Goal: Task Accomplishment & Management: Complete application form

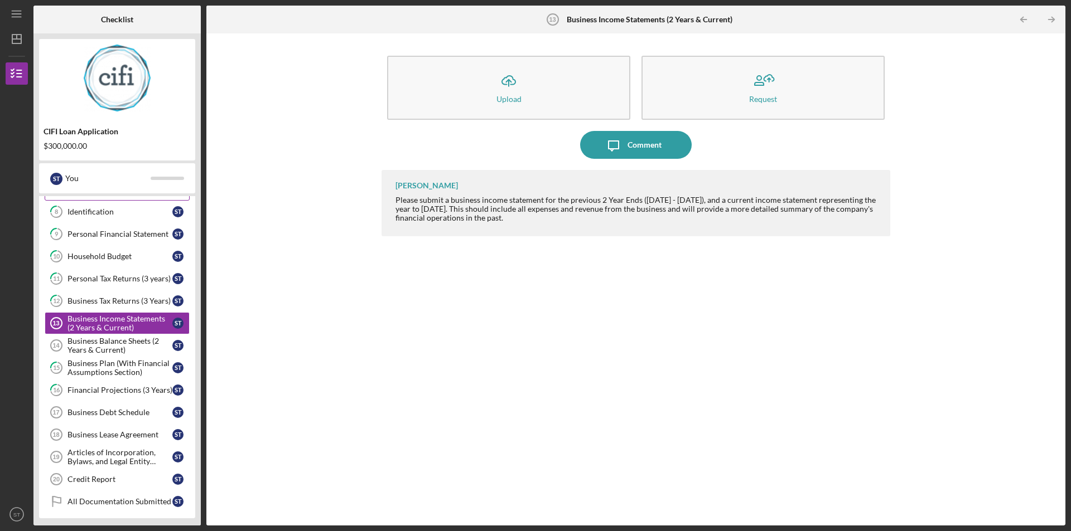
scroll to position [178, 0]
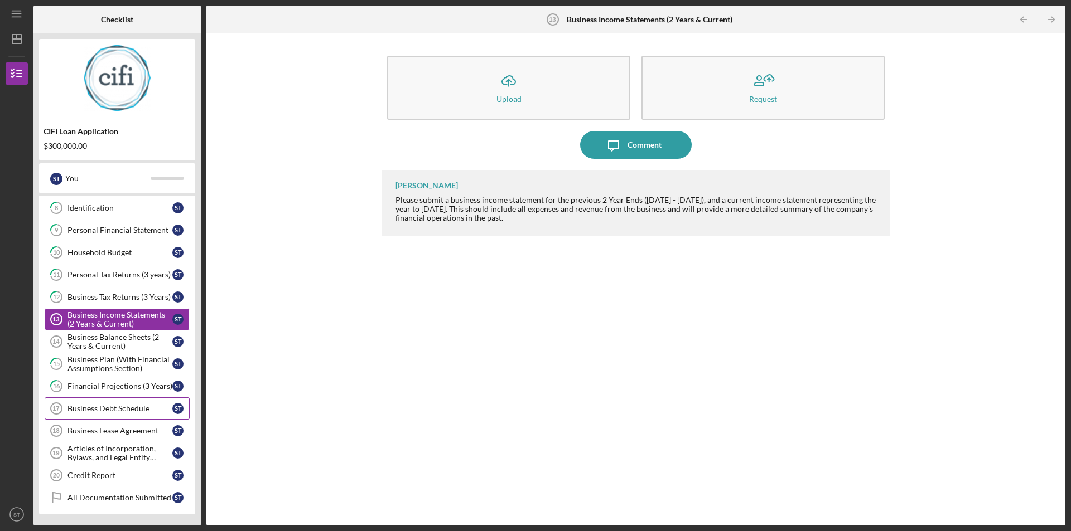
click at [120, 403] on link "Business Debt Schedule 17 Business Debt Schedule S T" at bounding box center [117, 409] width 145 height 22
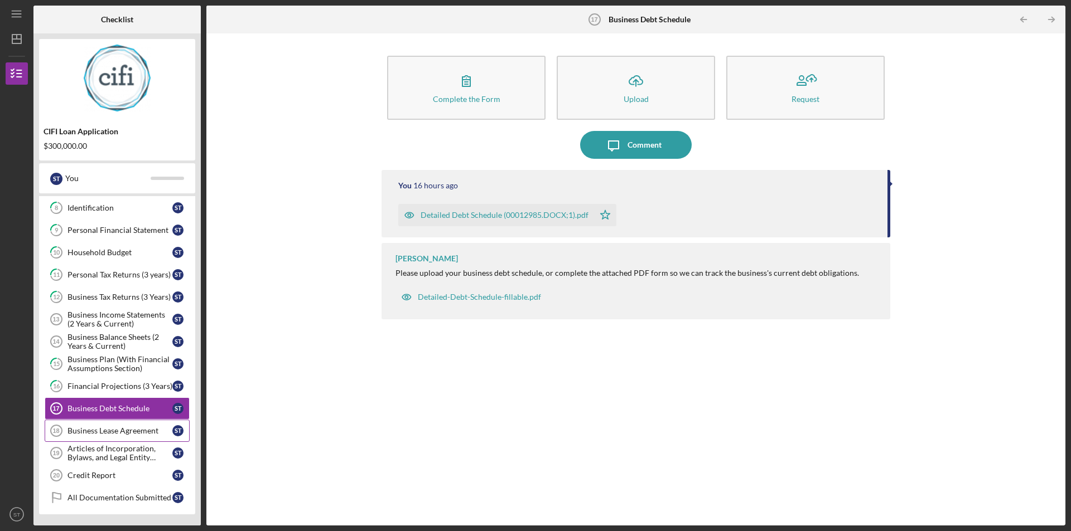
click at [118, 429] on div "Business Lease Agreement" at bounding box center [119, 431] width 105 height 9
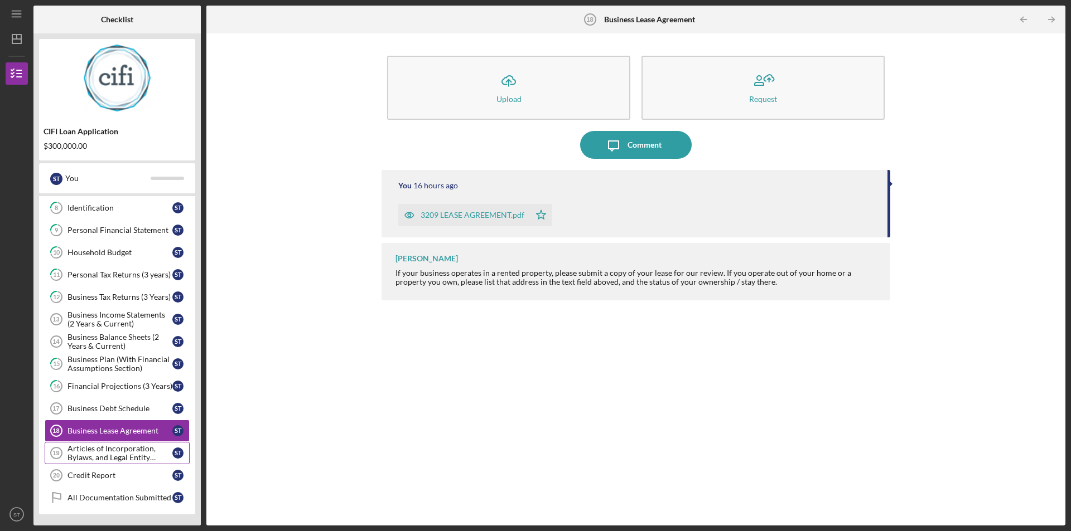
click at [110, 456] on div "Articles of Incorporation, Bylaws, and Legal Entity Documents" at bounding box center [119, 453] width 105 height 18
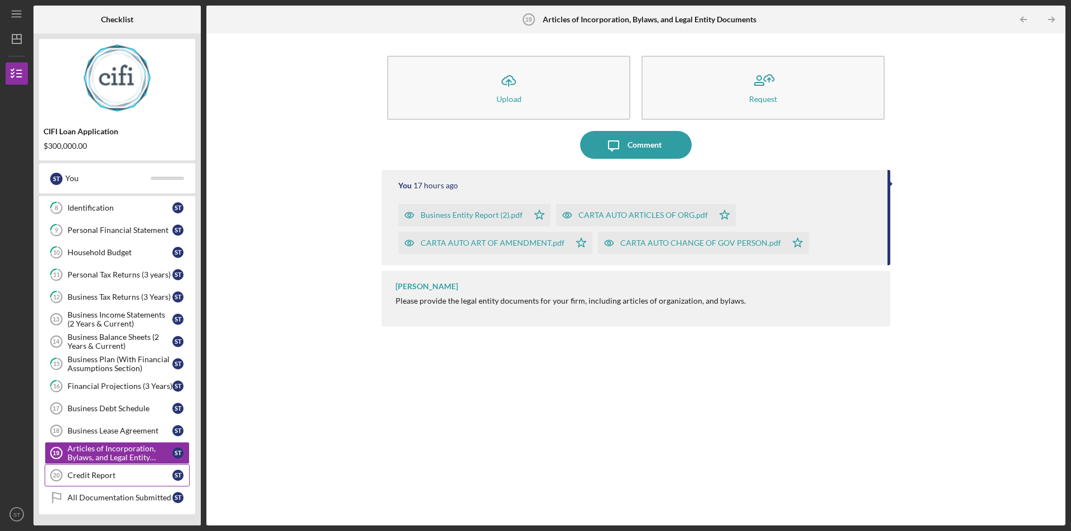
click at [100, 475] on div "Credit Report" at bounding box center [119, 475] width 105 height 9
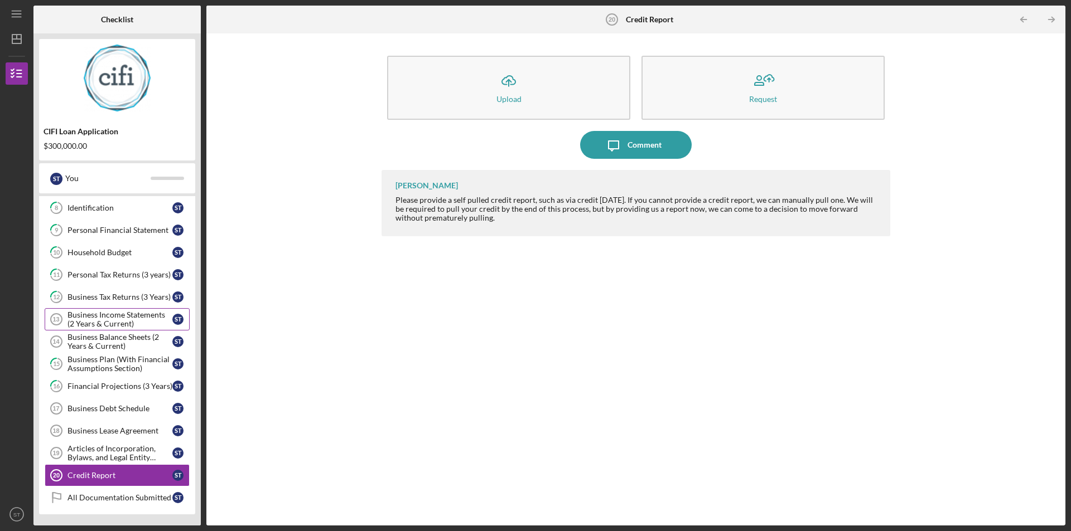
click at [137, 323] on div "Business Income Statements (2 Years & Current)" at bounding box center [119, 320] width 105 height 18
